Goal: Download file/media

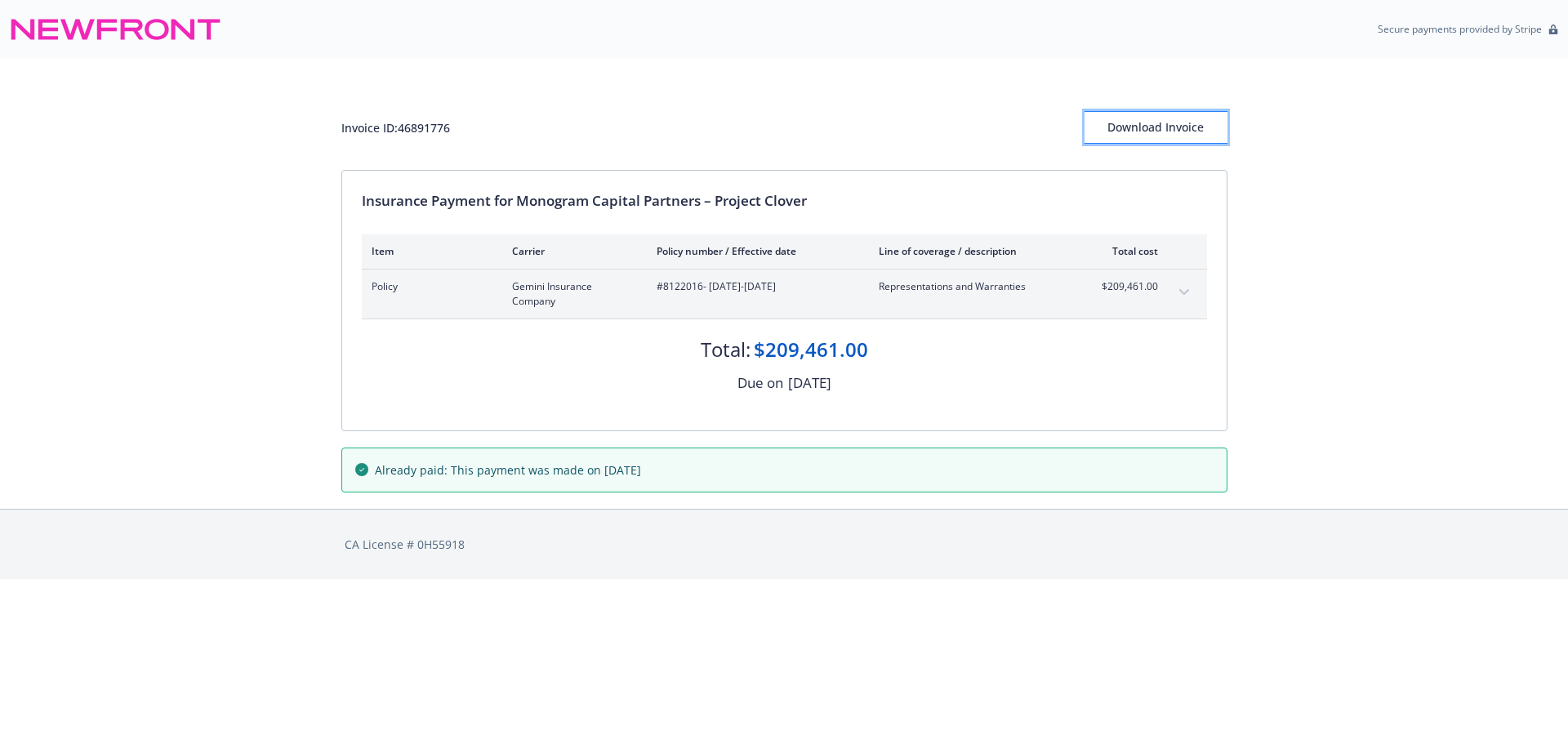
click at [1146, 130] on div "Download Invoice" at bounding box center [1157, 127] width 143 height 31
